Goal: Book appointment/travel/reservation

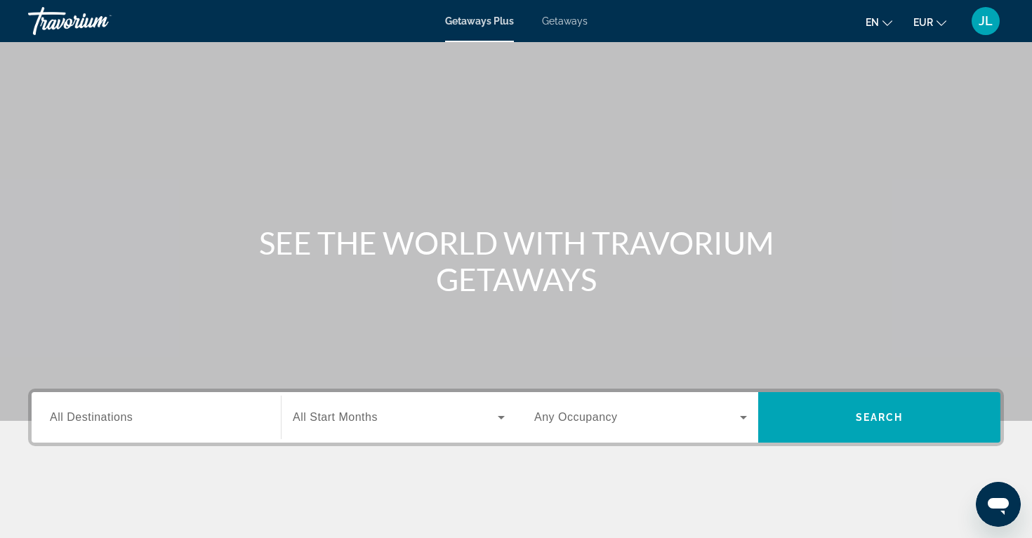
click at [162, 423] on input "Destination All Destinations" at bounding box center [156, 418] width 213 height 17
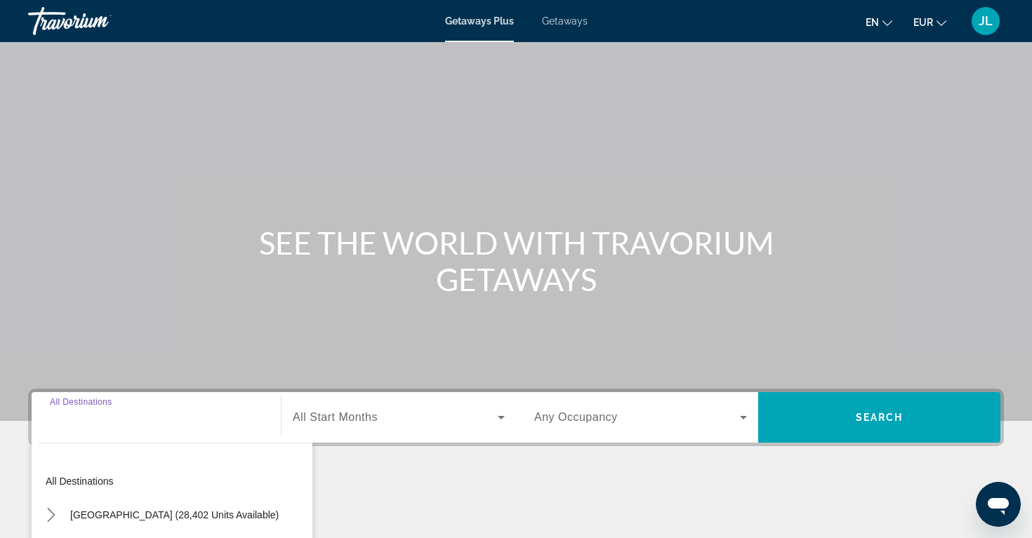
scroll to position [220, 0]
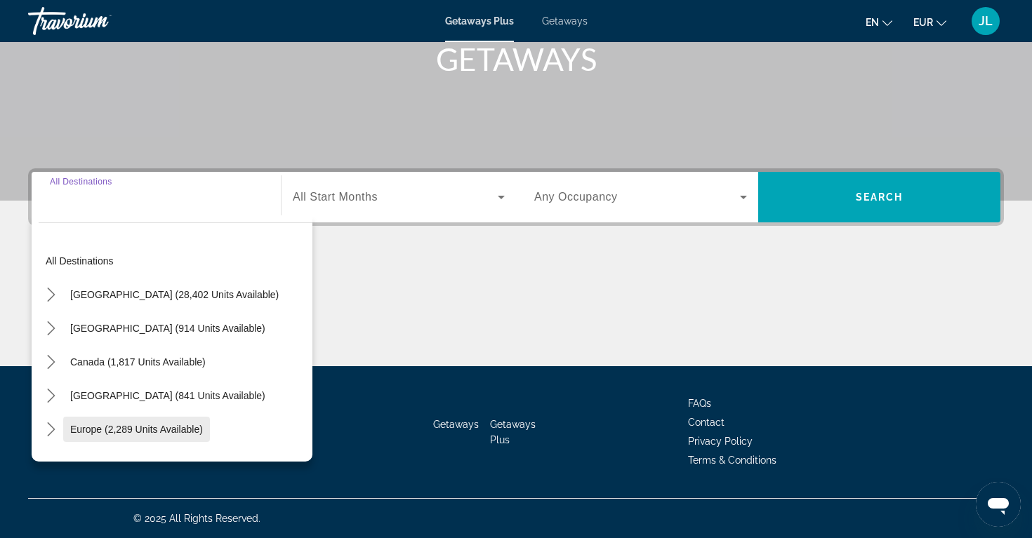
click at [111, 446] on span "Select destination: Europe (2,289 units available)" at bounding box center [136, 430] width 147 height 34
type input "**********"
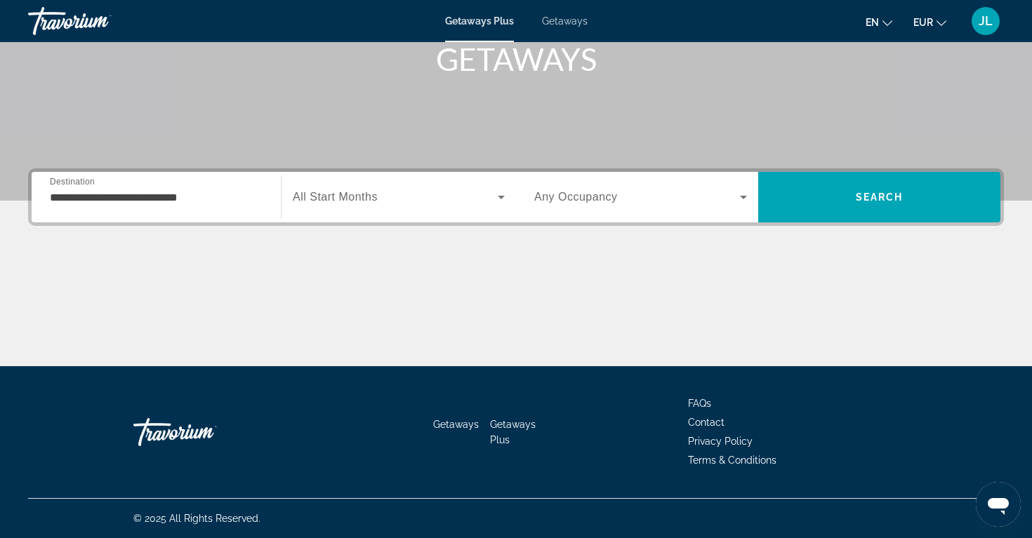
click at [327, 192] on span "All Start Months" at bounding box center [335, 197] width 85 height 12
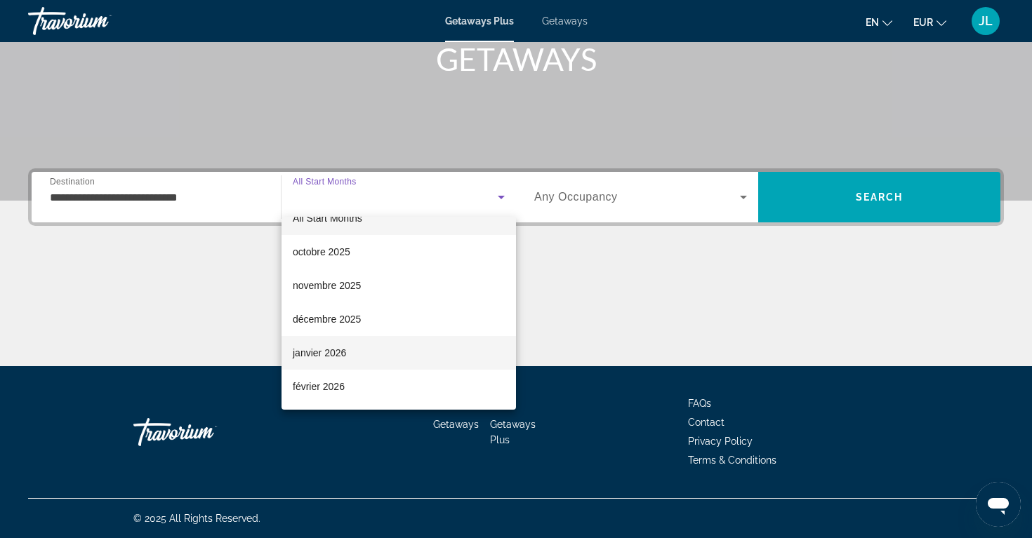
scroll to position [27, 0]
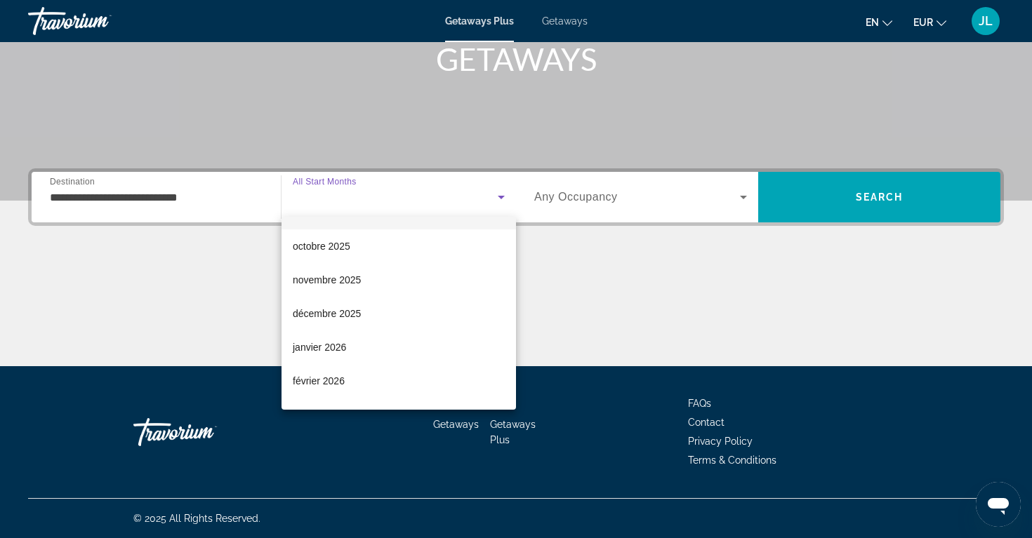
click at [665, 197] on div at bounding box center [516, 269] width 1032 height 538
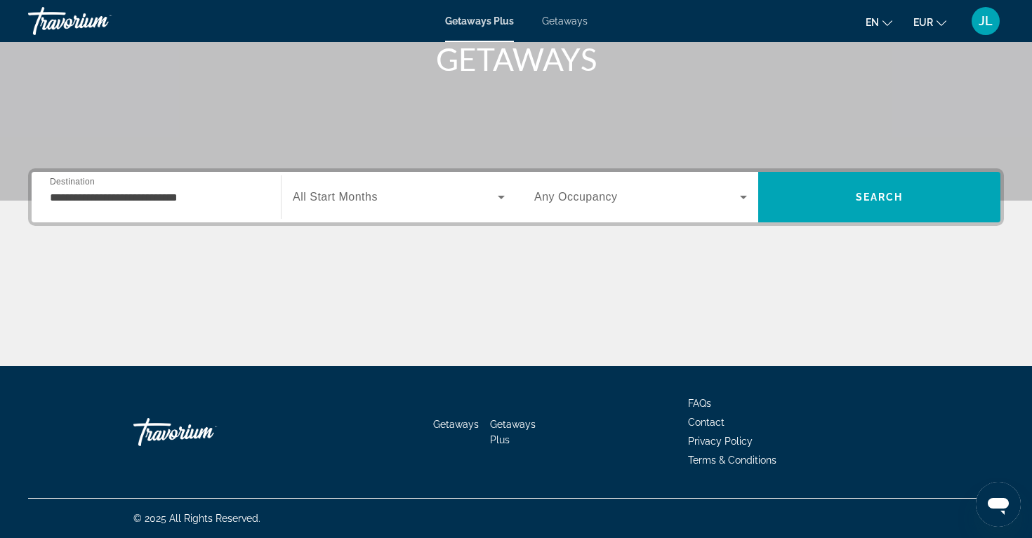
click at [599, 211] on div "Search widget" at bounding box center [640, 197] width 213 height 39
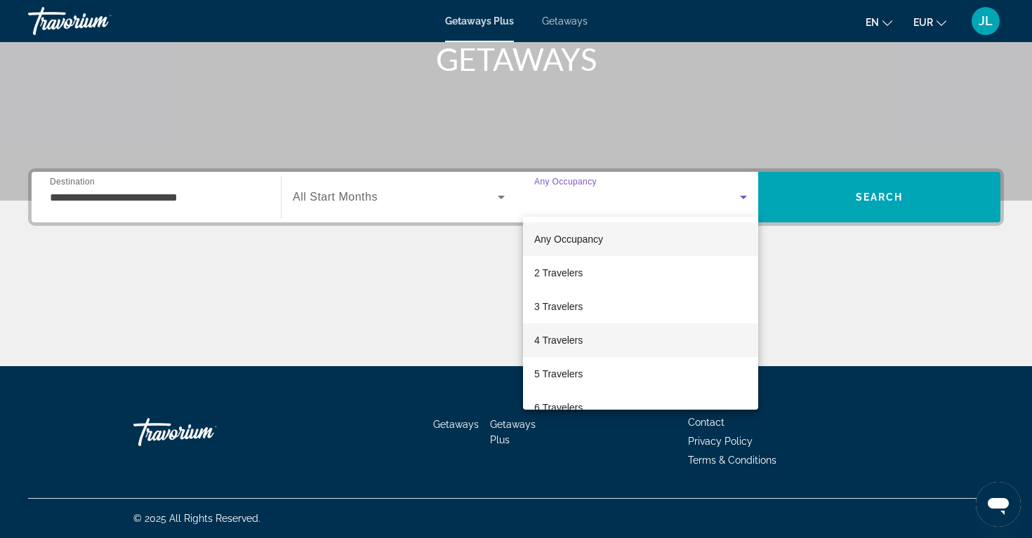
click at [599, 346] on mat-option "4 Travelers" at bounding box center [640, 341] width 235 height 34
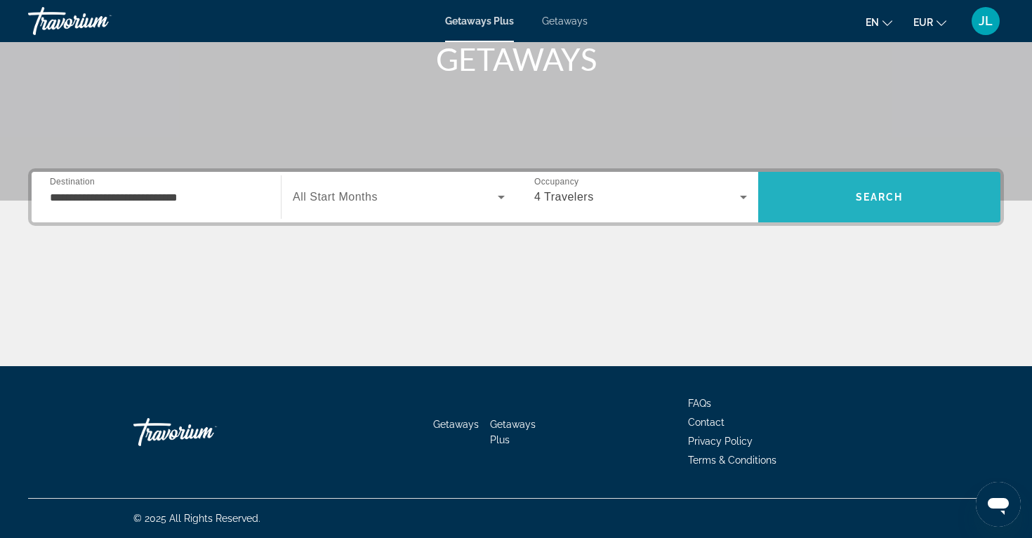
click at [874, 208] on span "Search" at bounding box center [879, 197] width 242 height 34
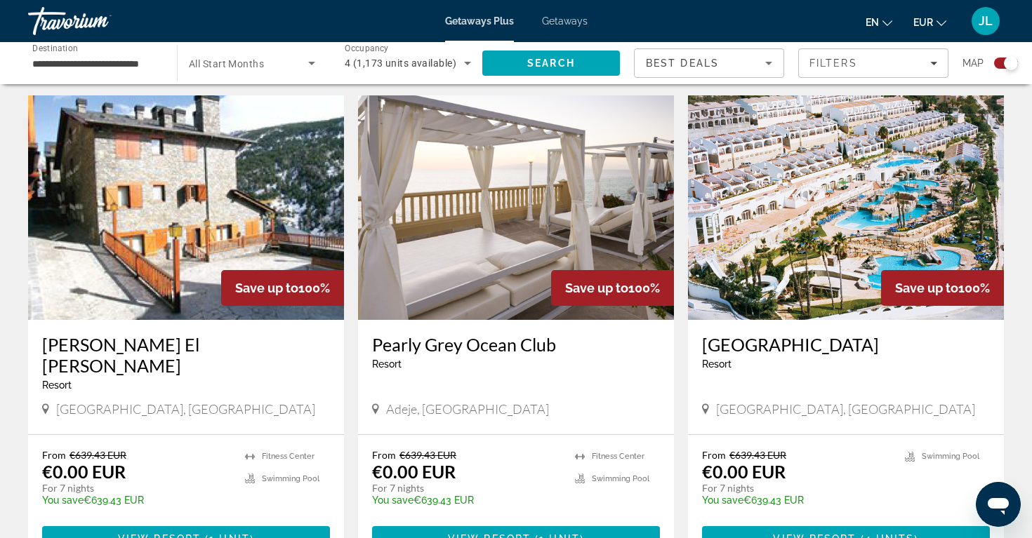
scroll to position [1938, 0]
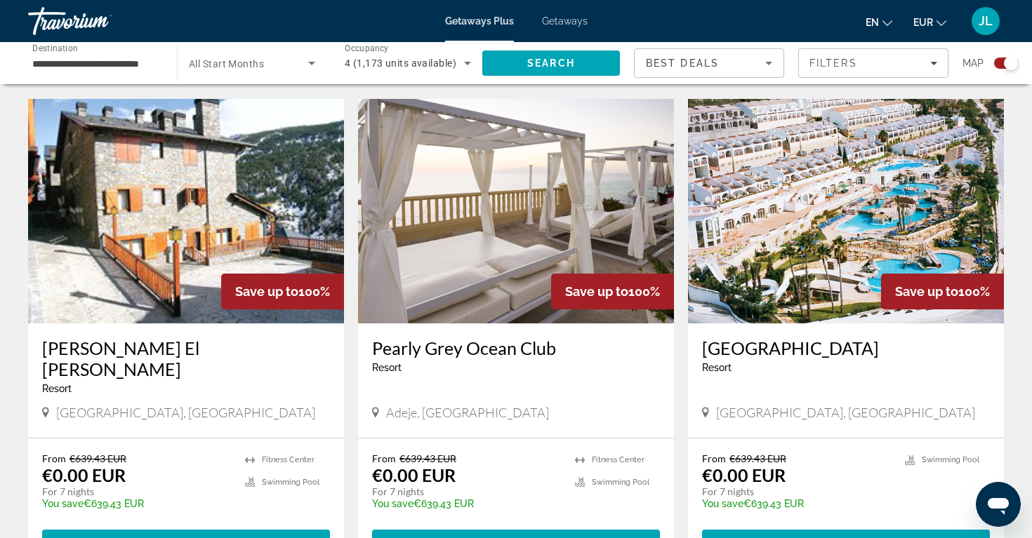
click at [561, 235] on img "Main content" at bounding box center [516, 211] width 316 height 225
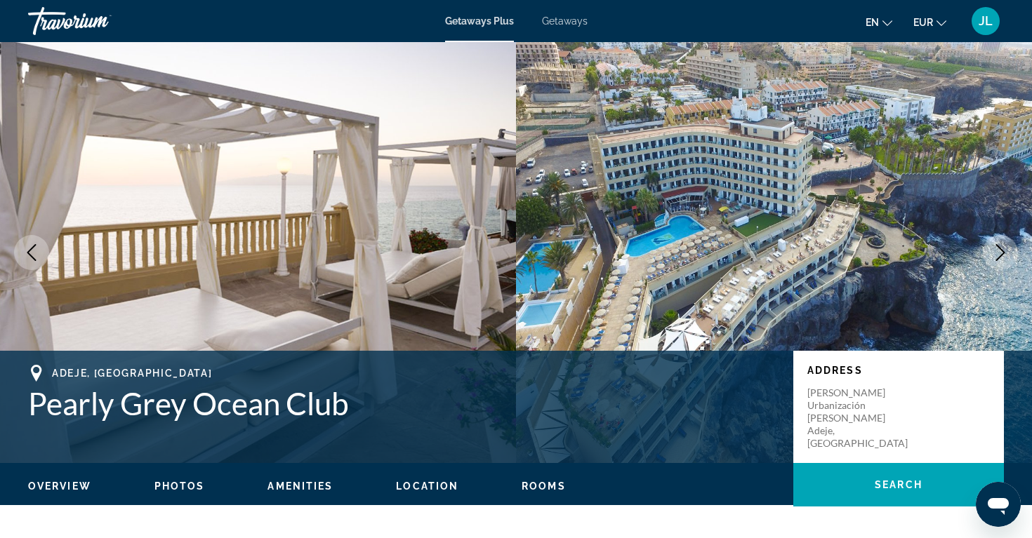
click at [1004, 245] on icon "Next image" at bounding box center [1000, 252] width 17 height 17
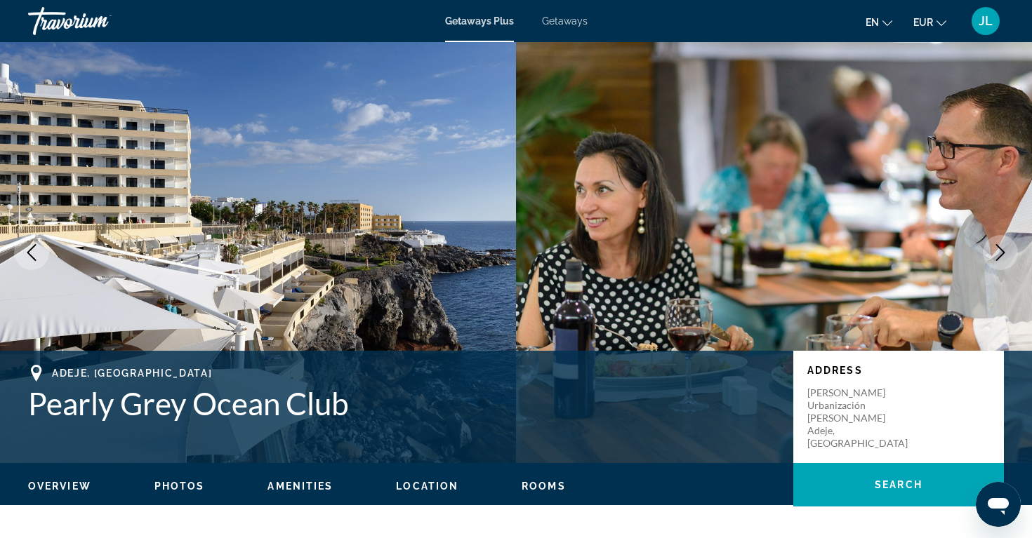
click at [1004, 245] on icon "Next image" at bounding box center [1000, 252] width 17 height 17
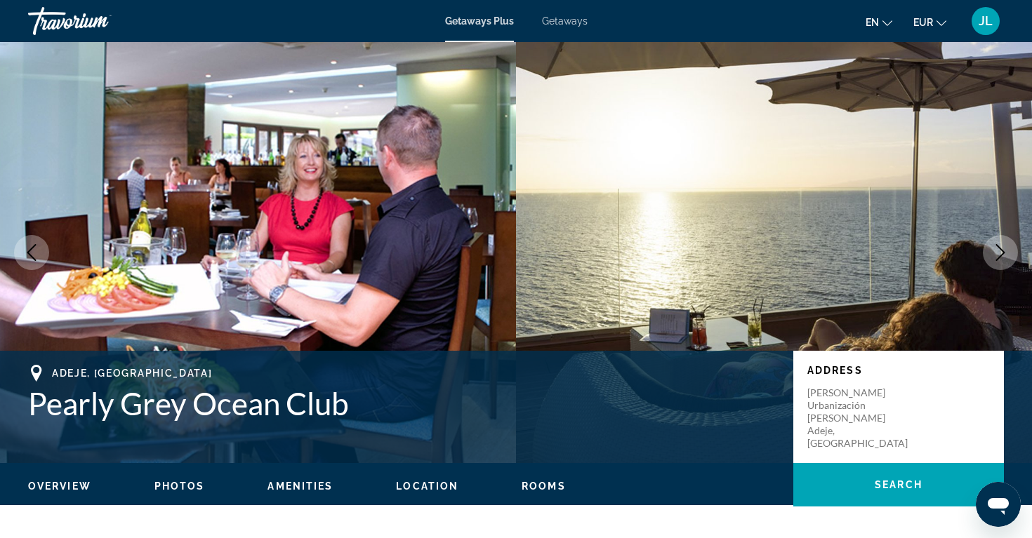
click at [1004, 245] on icon "Next image" at bounding box center [1000, 252] width 17 height 17
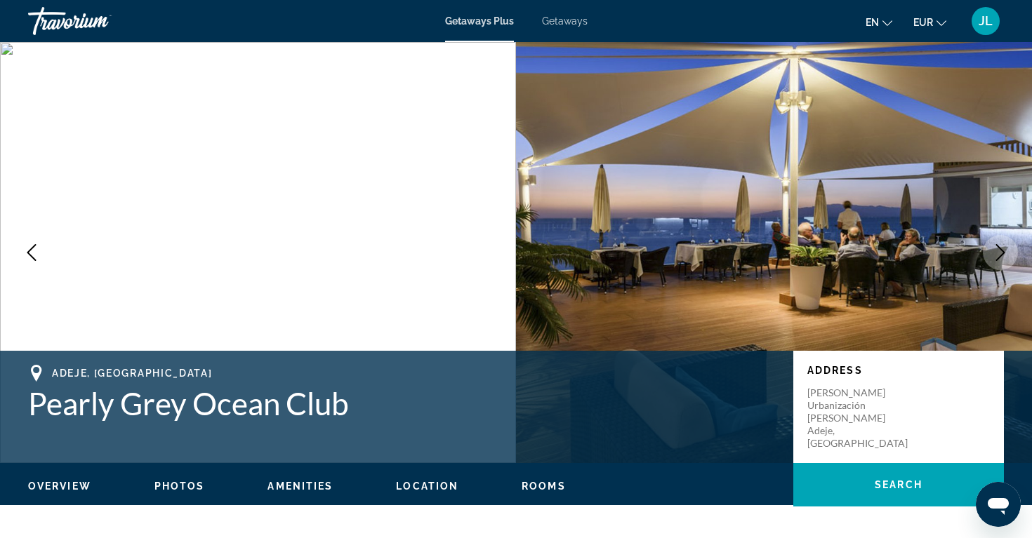
click at [1004, 245] on icon "Next image" at bounding box center [1000, 252] width 17 height 17
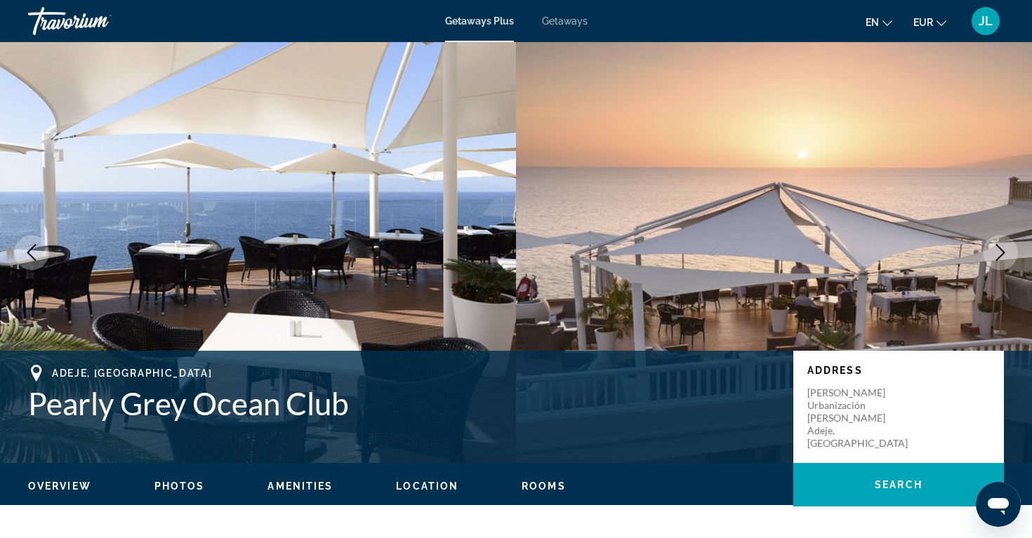
click at [1004, 245] on icon "Next image" at bounding box center [1000, 252] width 17 height 17
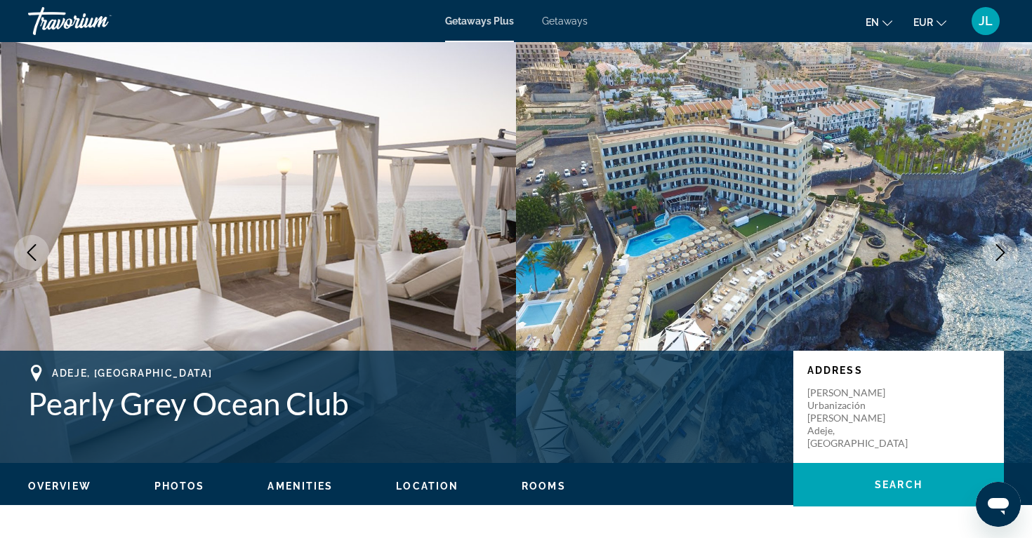
click at [1004, 245] on icon "Next image" at bounding box center [1000, 252] width 17 height 17
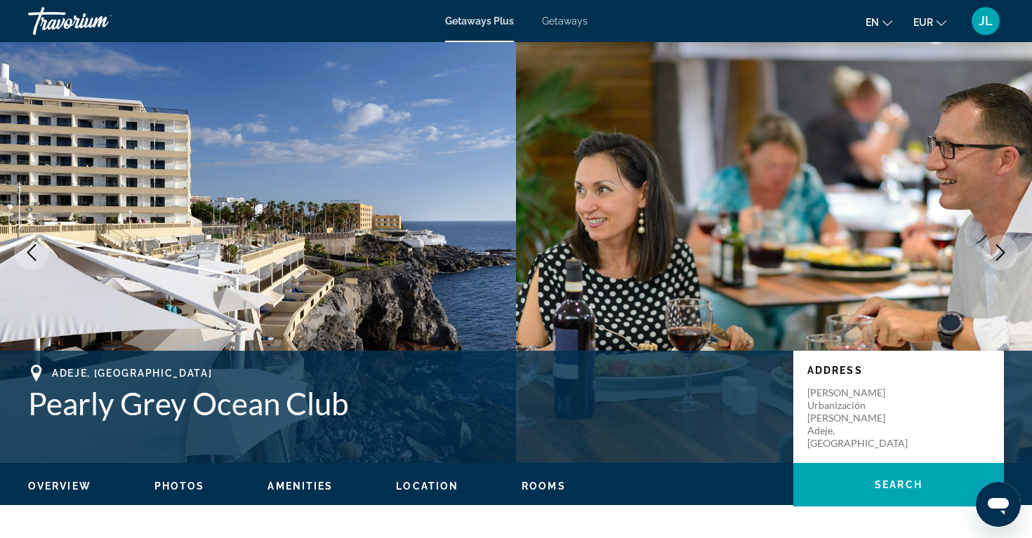
click at [1004, 245] on icon "Next image" at bounding box center [1000, 252] width 17 height 17
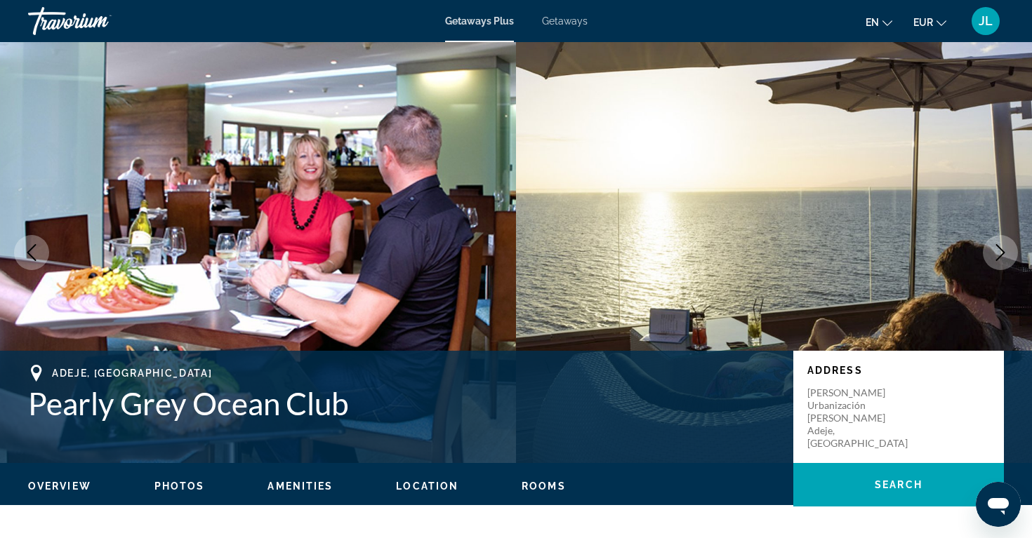
click at [1004, 245] on icon "Next image" at bounding box center [1000, 252] width 17 height 17
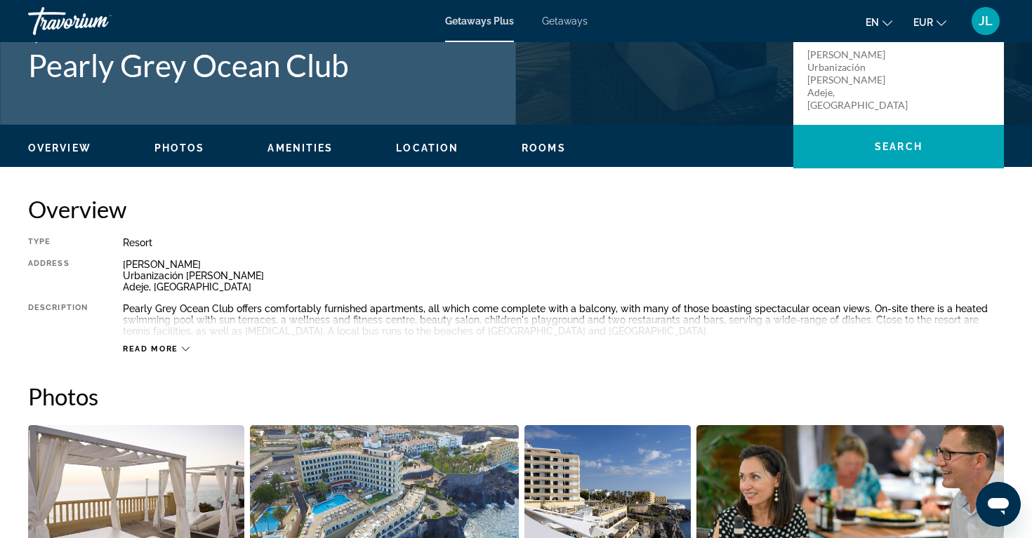
scroll to position [262, 0]
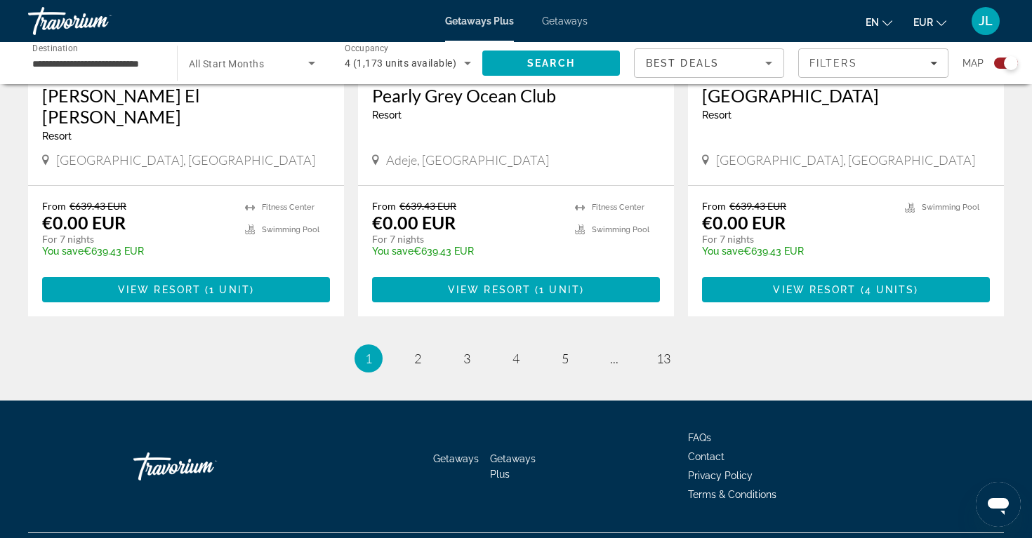
scroll to position [2189, 0]
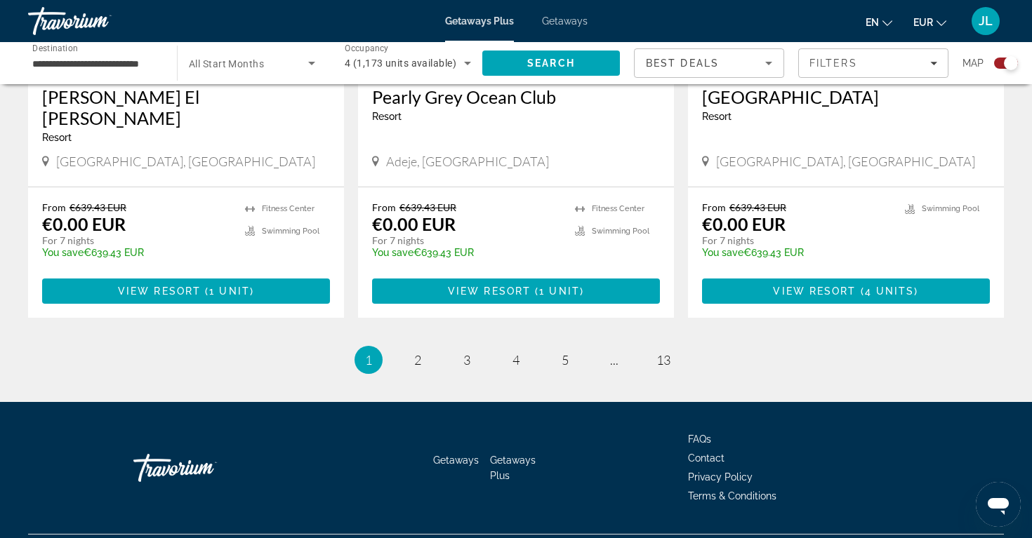
click at [430, 346] on ul "1 / 13 You're on page 1 page 2 page 3 page 4 page 5 page ... page 13" at bounding box center [516, 360] width 976 height 28
click at [462, 348] on link "page 3" at bounding box center [467, 360] width 25 height 25
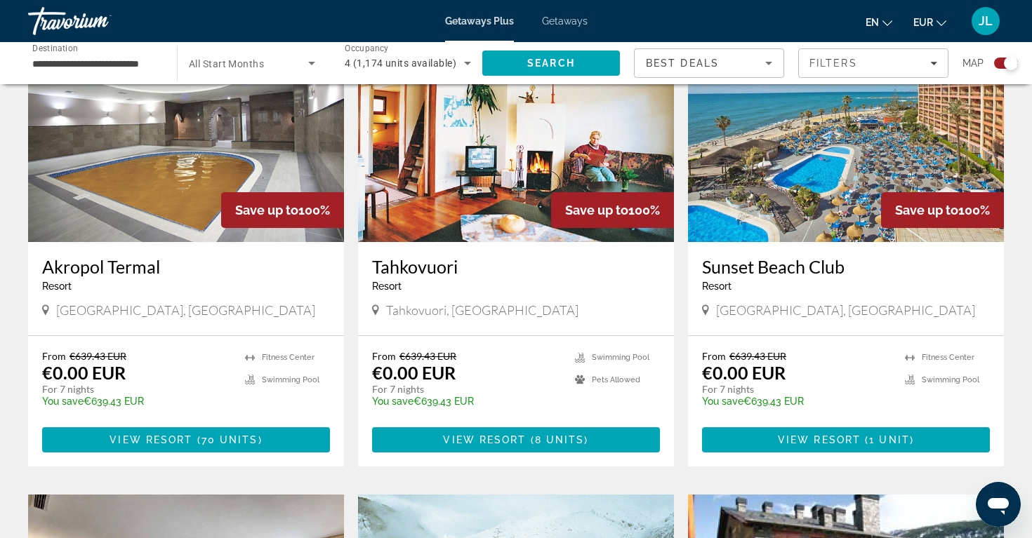
scroll to position [2120, 0]
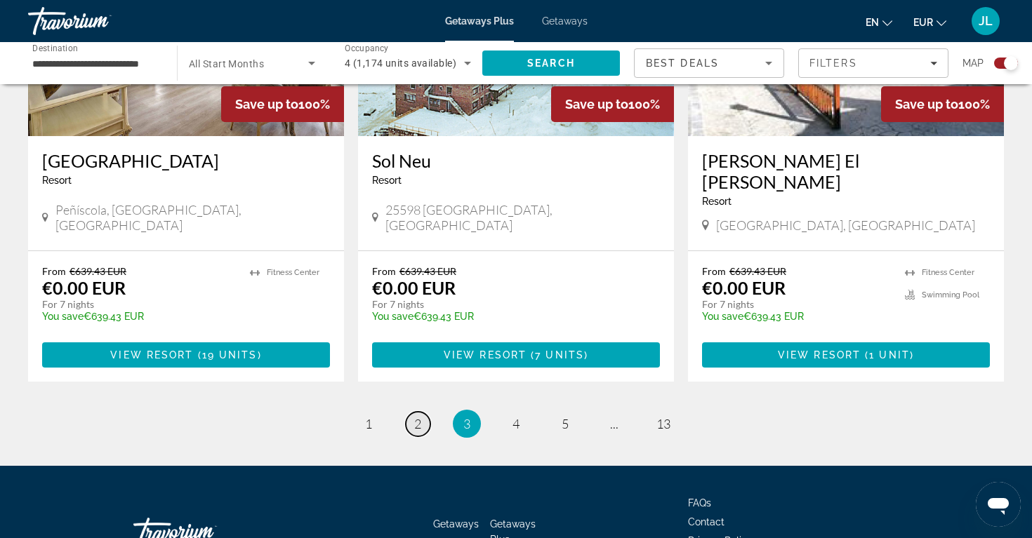
click at [418, 416] on span "2" at bounding box center [417, 423] width 7 height 15
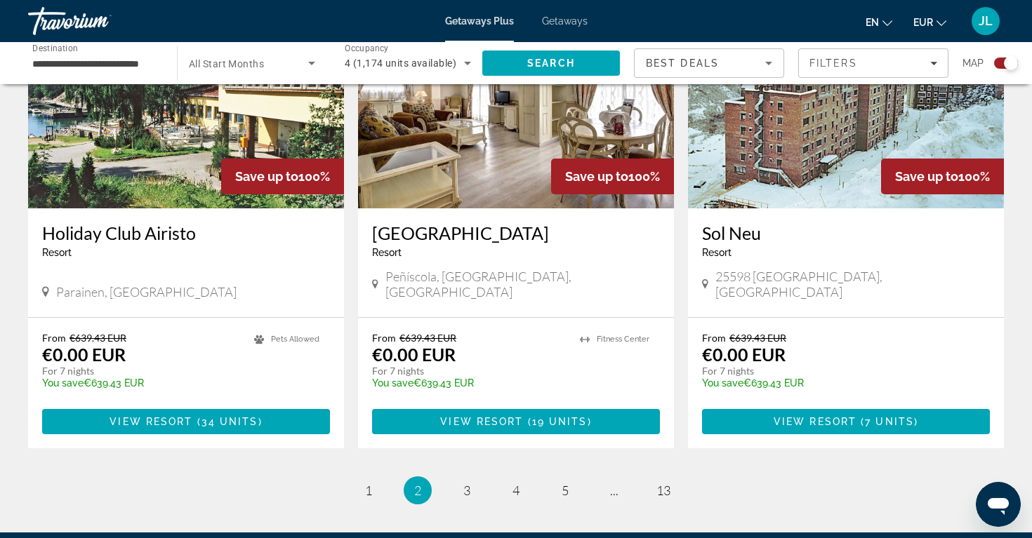
scroll to position [2042, 0]
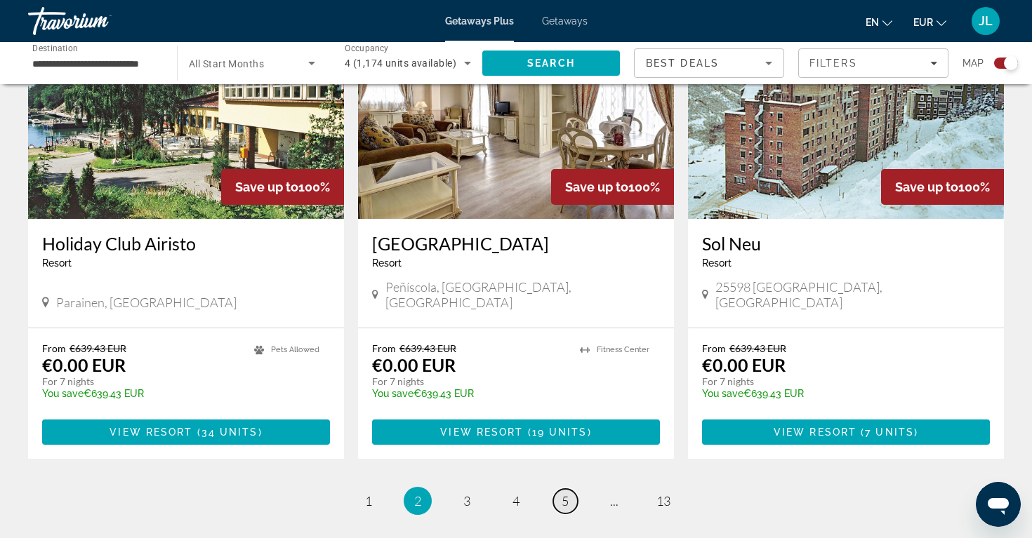
click at [553, 489] on link "page 5" at bounding box center [565, 501] width 25 height 25
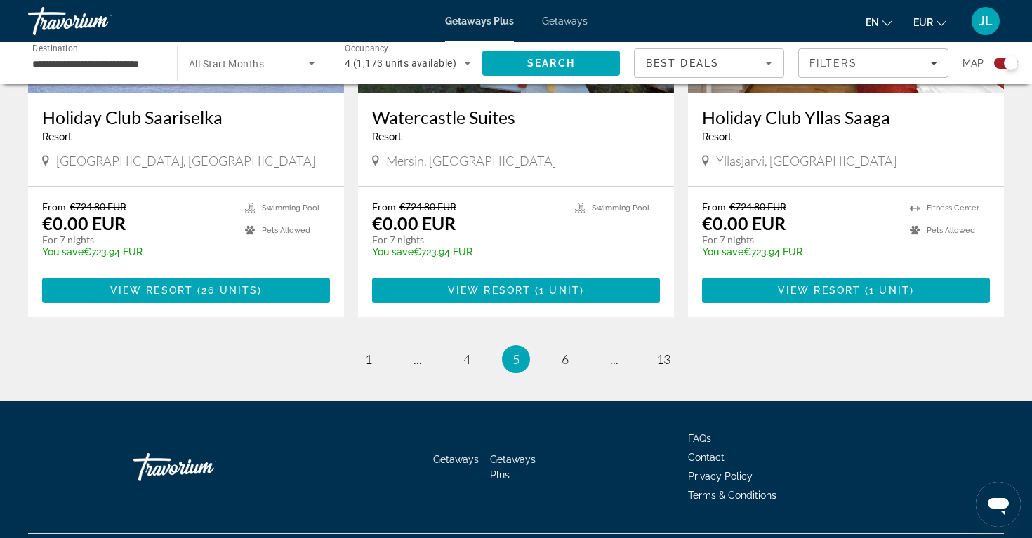
scroll to position [2168, 0]
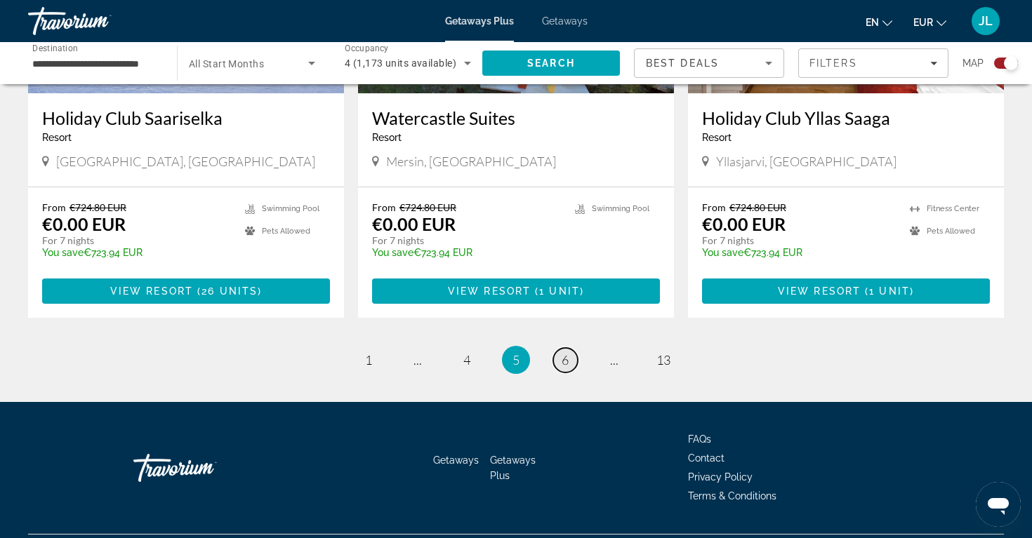
click at [569, 348] on link "page 6" at bounding box center [565, 360] width 25 height 25
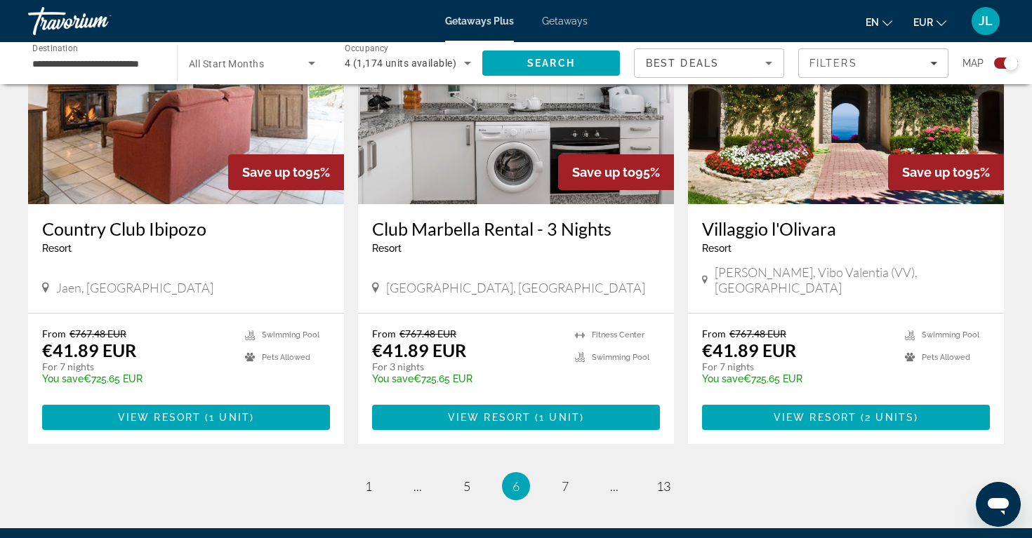
scroll to position [2061, 0]
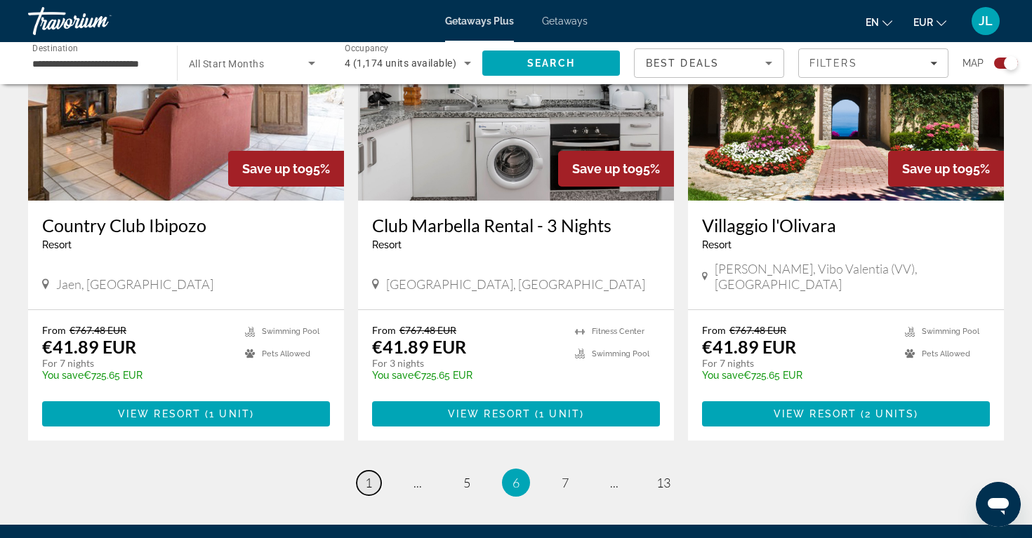
click at [373, 471] on link "page 1" at bounding box center [369, 483] width 25 height 25
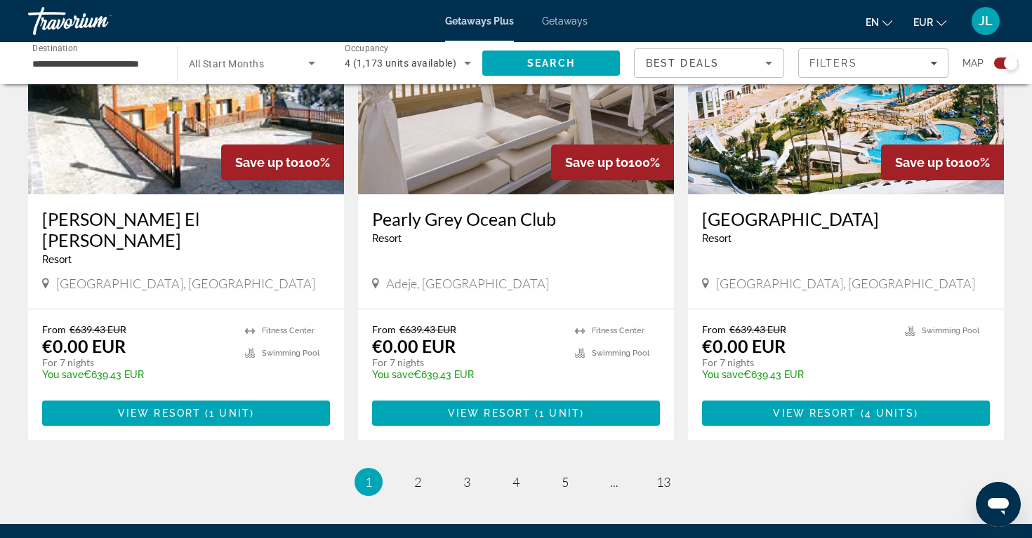
scroll to position [2068, 0]
